Goal: Information Seeking & Learning: Learn about a topic

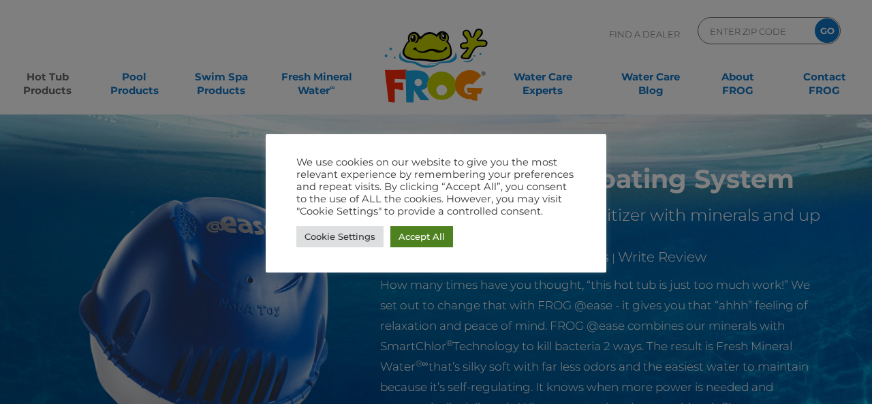
drag, startPoint x: 428, startPoint y: 239, endPoint x: 327, endPoint y: 137, distance: 143.6
click at [428, 239] on link "Accept All" at bounding box center [422, 236] width 63 height 21
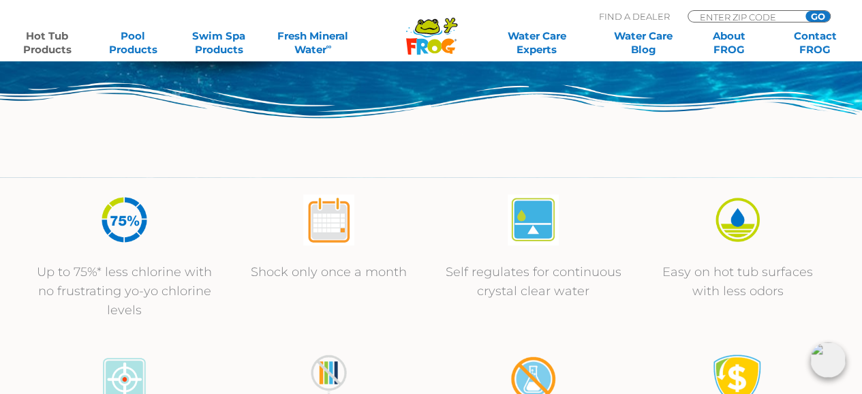
scroll to position [409, 0]
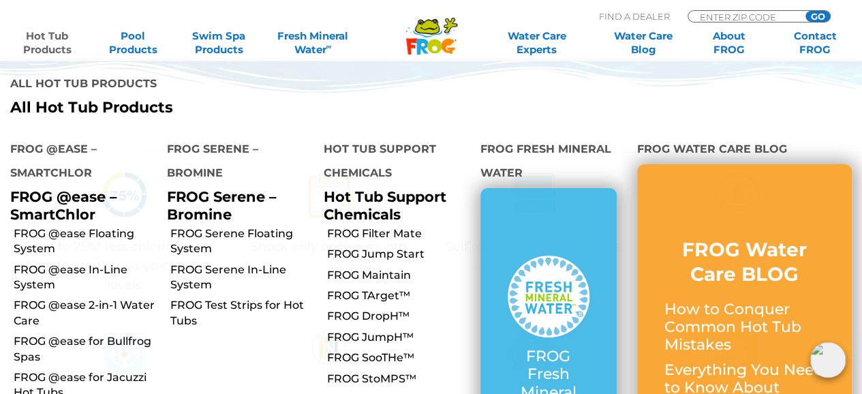
click at [47, 43] on link "Hot Tub Products" at bounding box center [47, 42] width 67 height 27
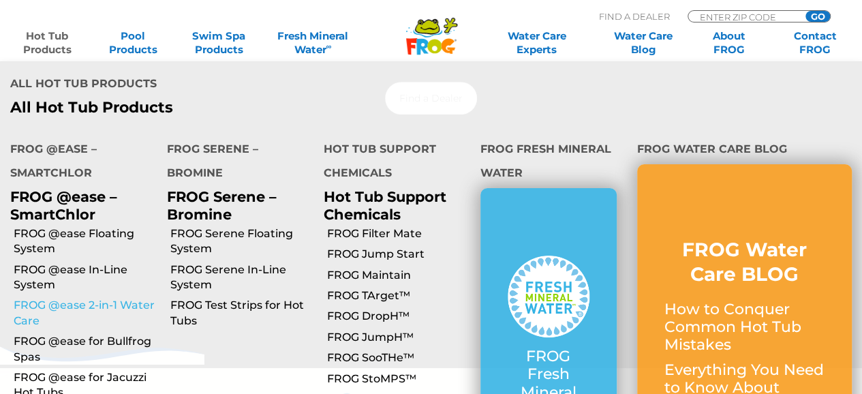
scroll to position [341, 0]
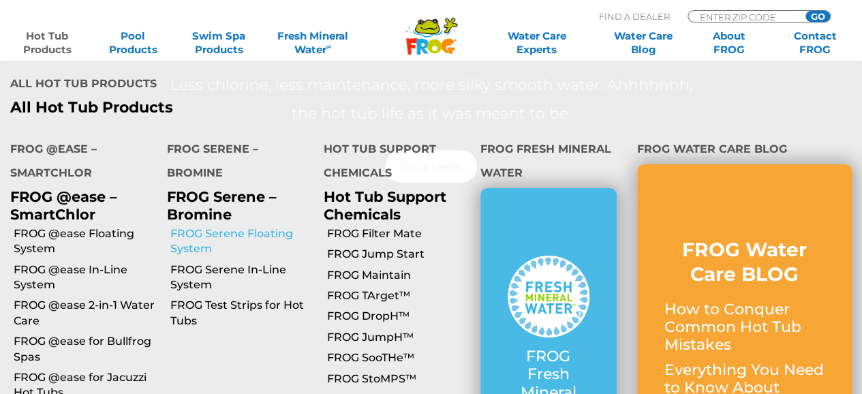
click at [204, 226] on link "FROG Serene Floating System" at bounding box center [241, 241] width 143 height 31
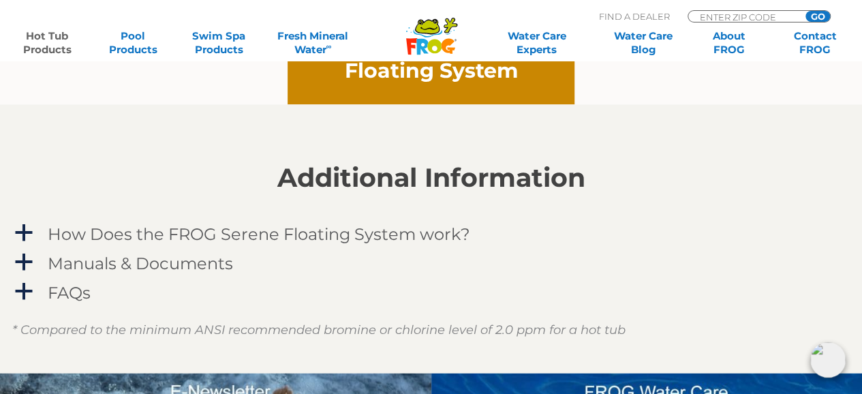
scroll to position [1159, 0]
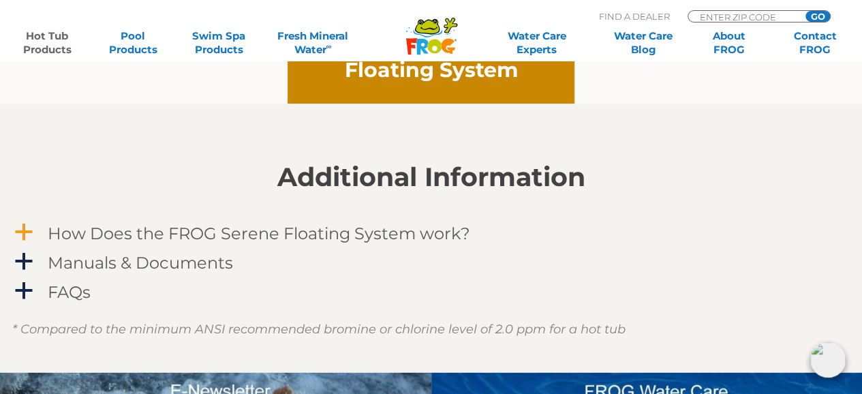
click at [202, 235] on h4 "How Does the FROG Serene Floating System work?" at bounding box center [259, 233] width 423 height 18
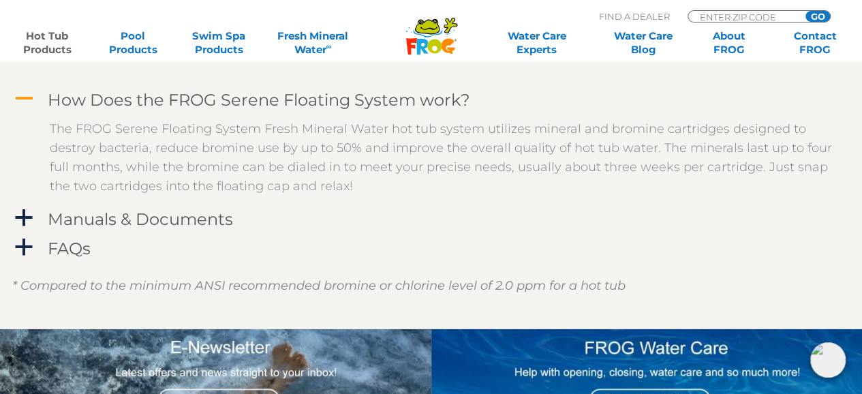
scroll to position [1295, 0]
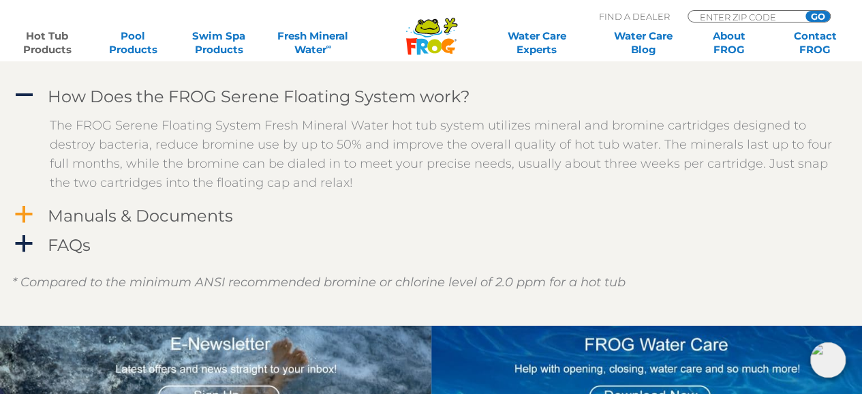
click at [192, 213] on h4 "Manuals & Documents" at bounding box center [140, 216] width 185 height 18
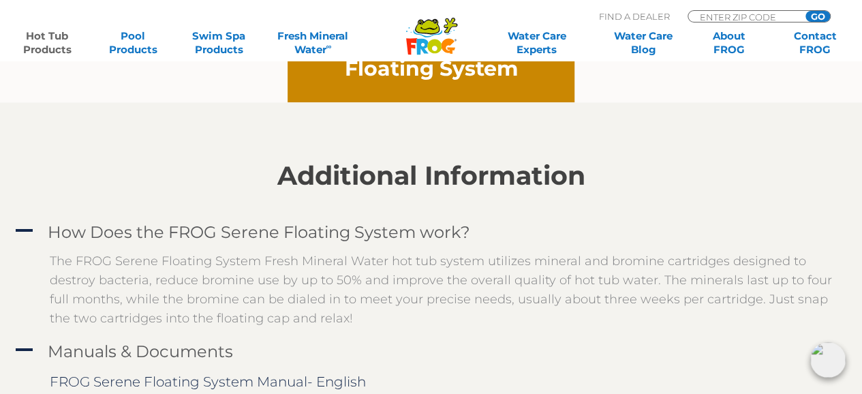
scroll to position [886, 0]
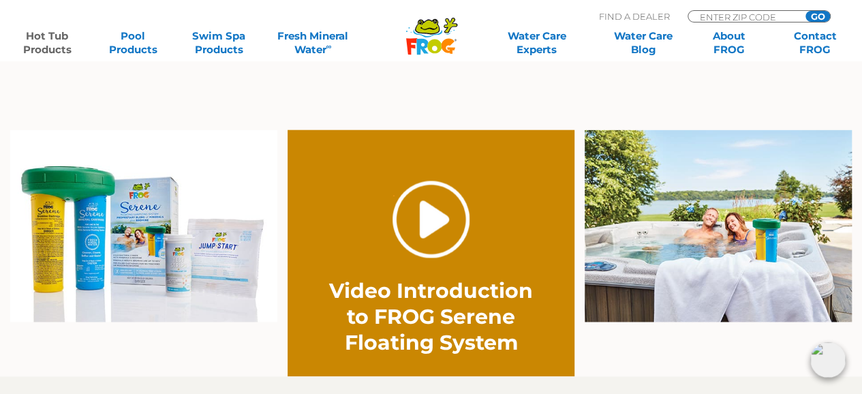
click at [448, 225] on link "." at bounding box center [431, 219] width 77 height 77
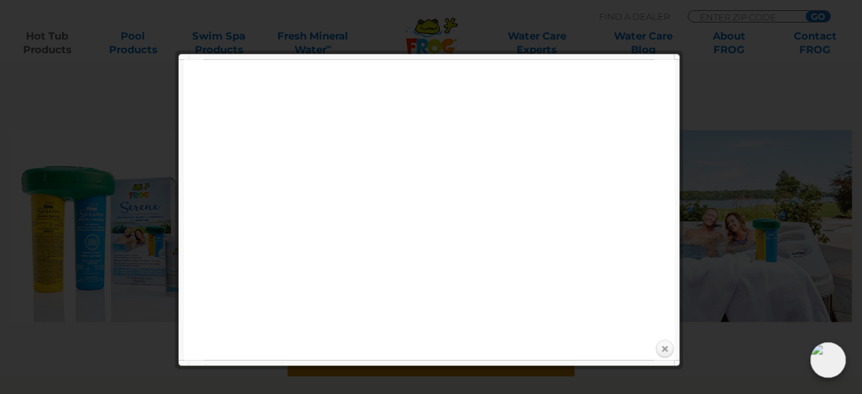
click at [665, 352] on link "Close" at bounding box center [664, 349] width 20 height 20
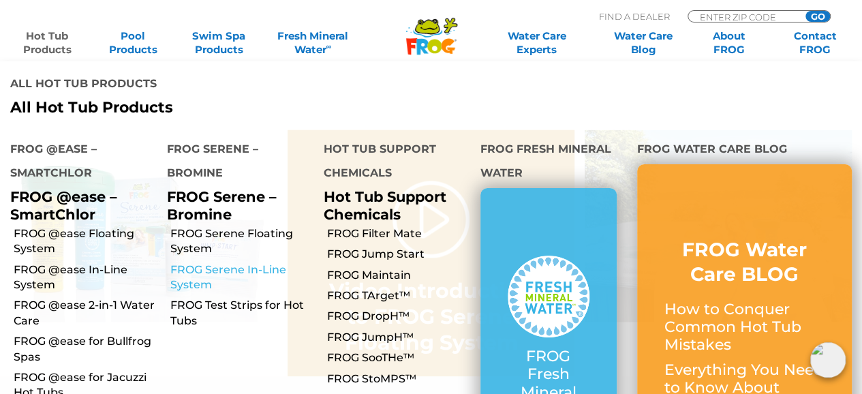
click at [205, 262] on link "FROG Serene In-Line System" at bounding box center [241, 277] width 143 height 31
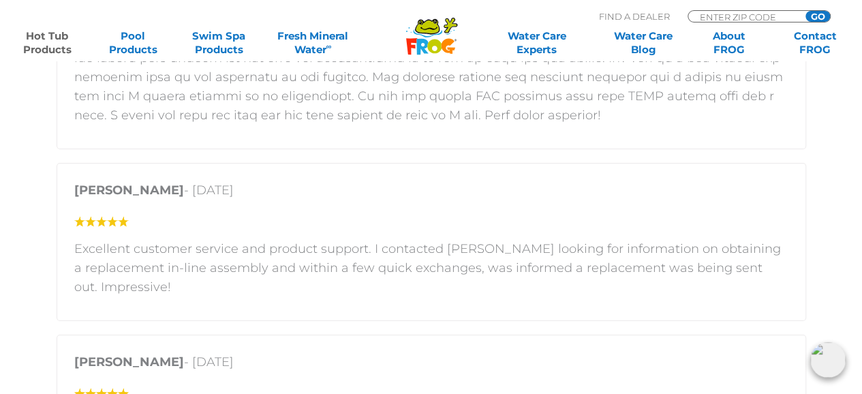
scroll to position [2181, 0]
